Goal: Task Accomplishment & Management: Complete application form

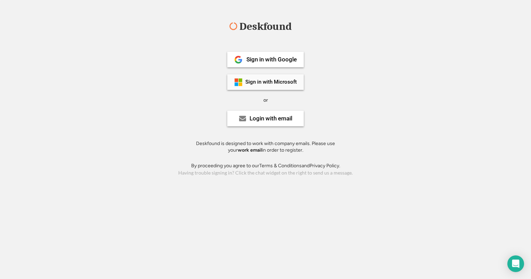
click at [268, 84] on div "Sign in with Microsoft" at bounding box center [270, 82] width 51 height 5
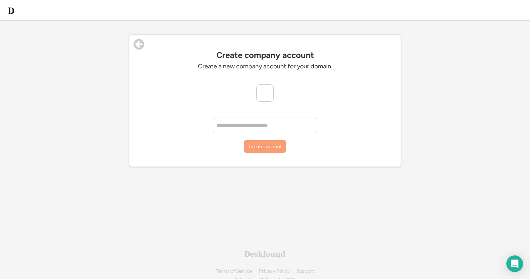
click at [245, 129] on input "input" at bounding box center [265, 126] width 104 height 16
click at [268, 99] on img at bounding box center [264, 93] width 17 height 17
click at [258, 128] on input "input" at bounding box center [265, 126] width 104 height 16
type input "**********"
click at [264, 146] on button "Create account" at bounding box center [265, 146] width 42 height 13
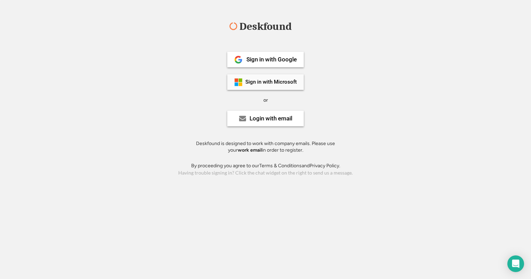
click at [282, 80] on div "Sign in with Microsoft" at bounding box center [270, 82] width 51 height 5
